Goal: Information Seeking & Learning: Learn about a topic

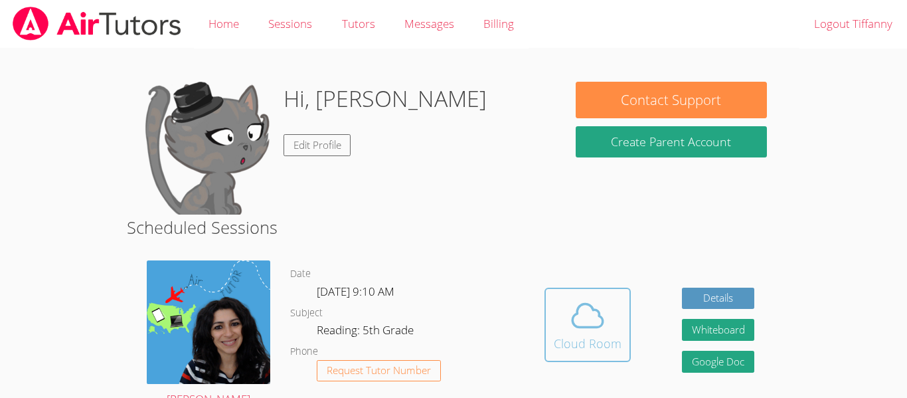
click at [592, 333] on icon at bounding box center [587, 315] width 37 height 37
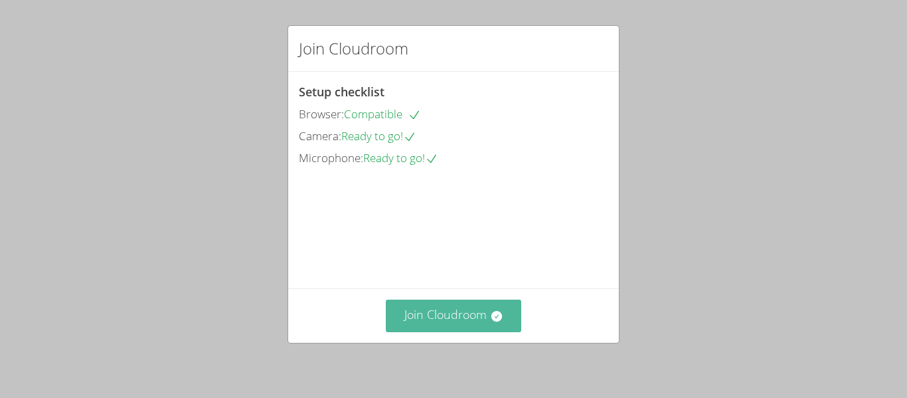
click at [497, 315] on icon at bounding box center [496, 315] width 13 height 13
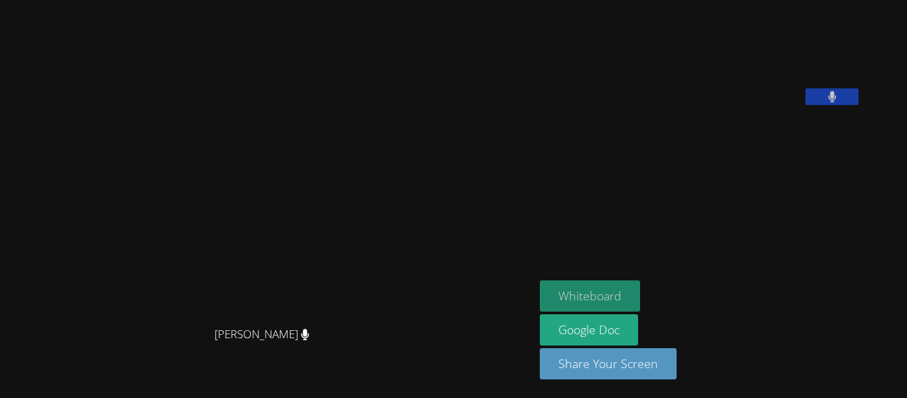
click at [640, 299] on button "Whiteboard" at bounding box center [590, 295] width 100 height 31
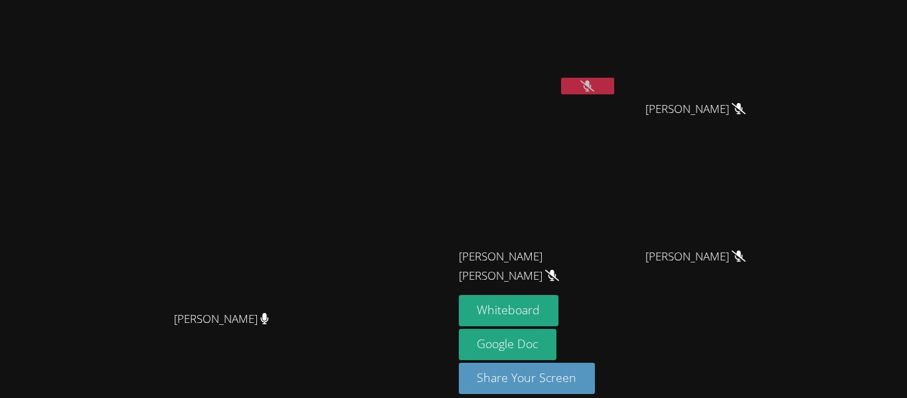
click at [745, 257] on icon at bounding box center [739, 255] width 14 height 11
click at [326, 99] on video at bounding box center [226, 179] width 199 height 249
click at [326, 114] on video at bounding box center [226, 179] width 199 height 249
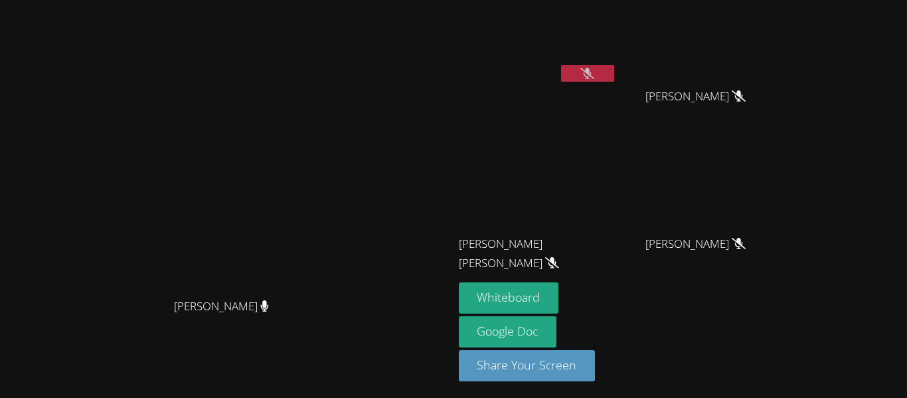
scroll to position [15, 0]
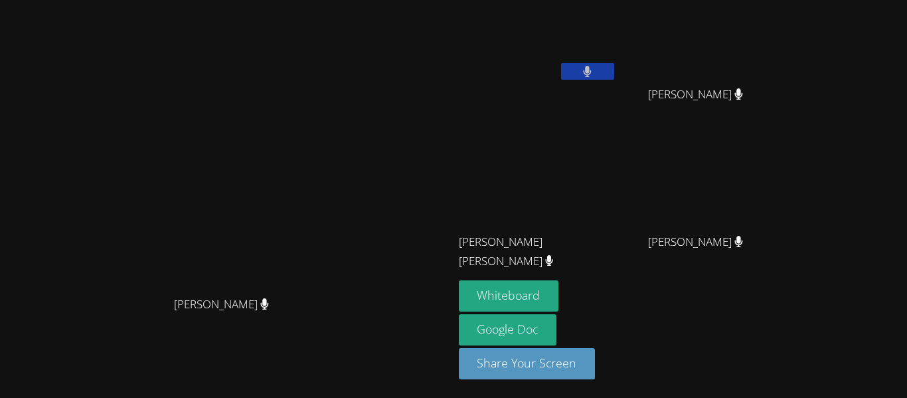
click at [326, 49] on video at bounding box center [226, 164] width 199 height 249
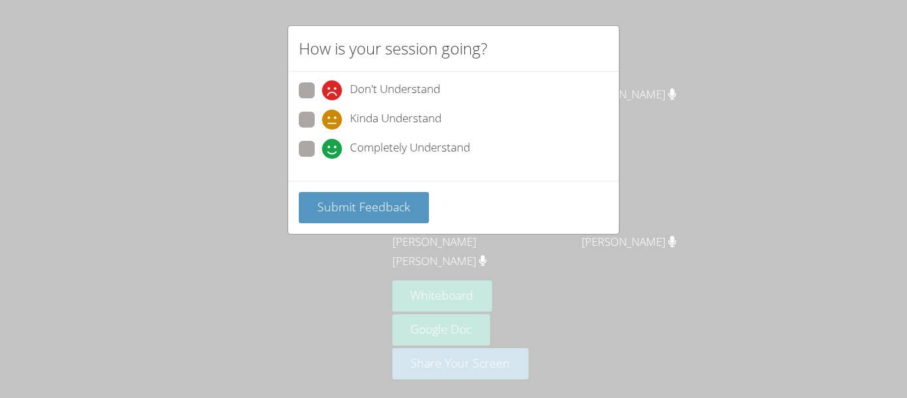
click at [341, 136] on div "Don't Understand Kinda Understand Completely Understand" at bounding box center [453, 123] width 309 height 82
click at [343, 144] on div "Completely Understand" at bounding box center [396, 149] width 148 height 20
click at [333, 144] on input "Completely Understand" at bounding box center [327, 146] width 11 height 11
radio input "true"
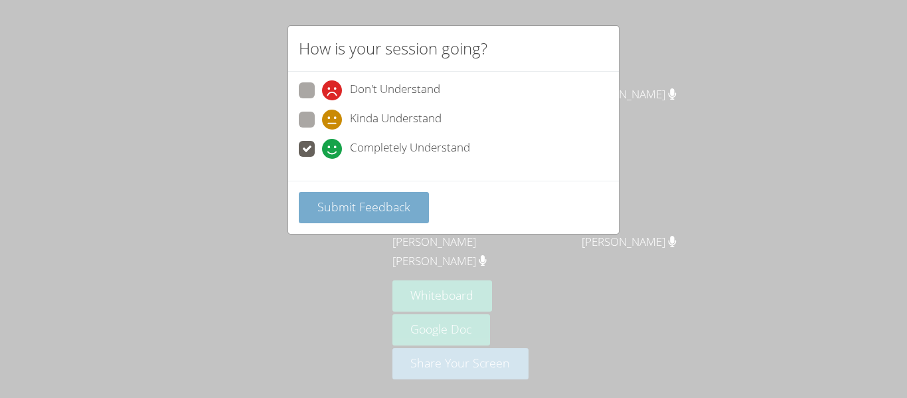
click at [345, 199] on span "Submit Feedback" at bounding box center [363, 206] width 93 height 16
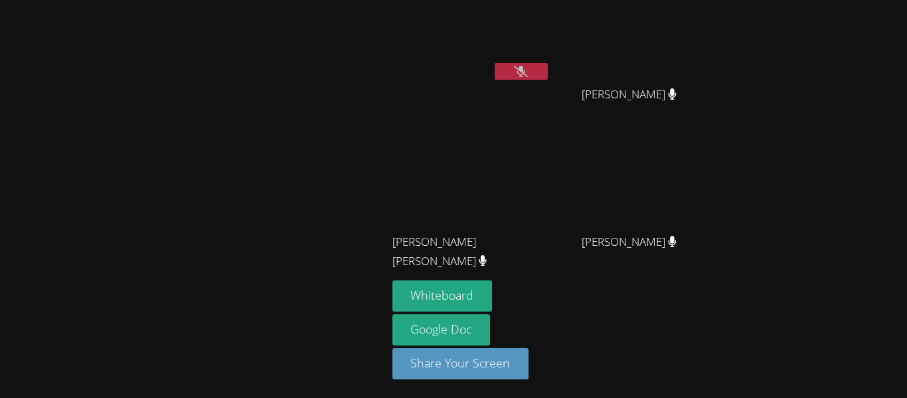
click at [507, 69] on button at bounding box center [521, 71] width 53 height 17
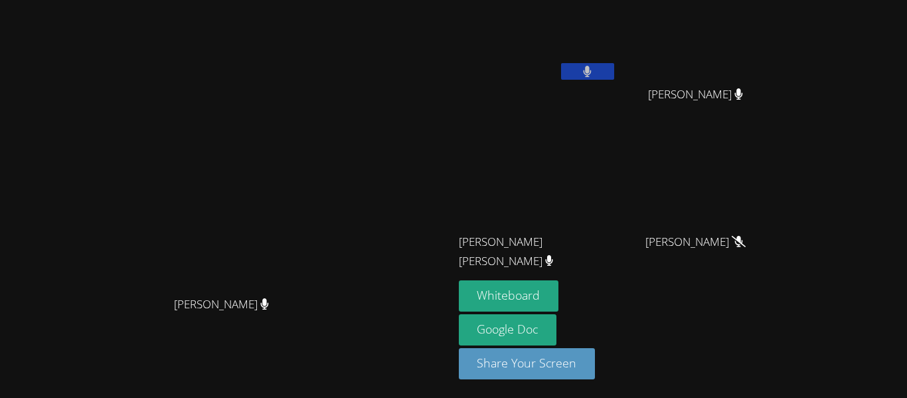
click at [591, 72] on icon at bounding box center [587, 71] width 8 height 11
click at [614, 77] on button at bounding box center [587, 71] width 53 height 17
click at [614, 78] on button at bounding box center [587, 71] width 53 height 17
click at [567, 74] on video at bounding box center [538, 35] width 158 height 89
click at [594, 76] on icon at bounding box center [587, 71] width 14 height 11
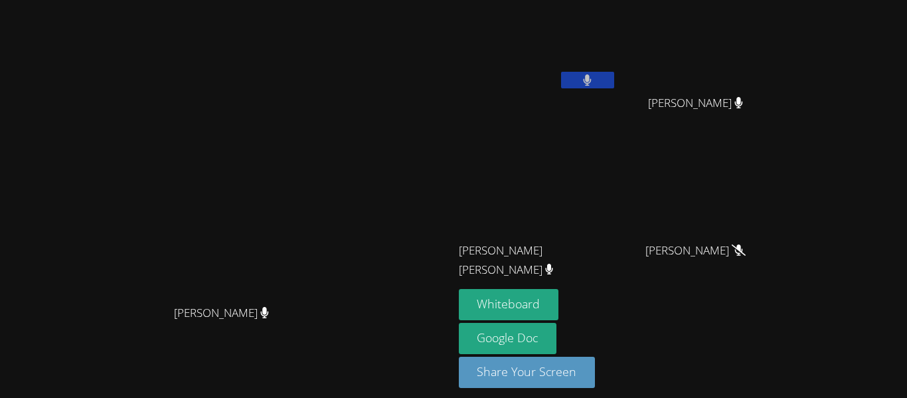
scroll to position [0, 0]
